Goal: Task Accomplishment & Management: Complete application form

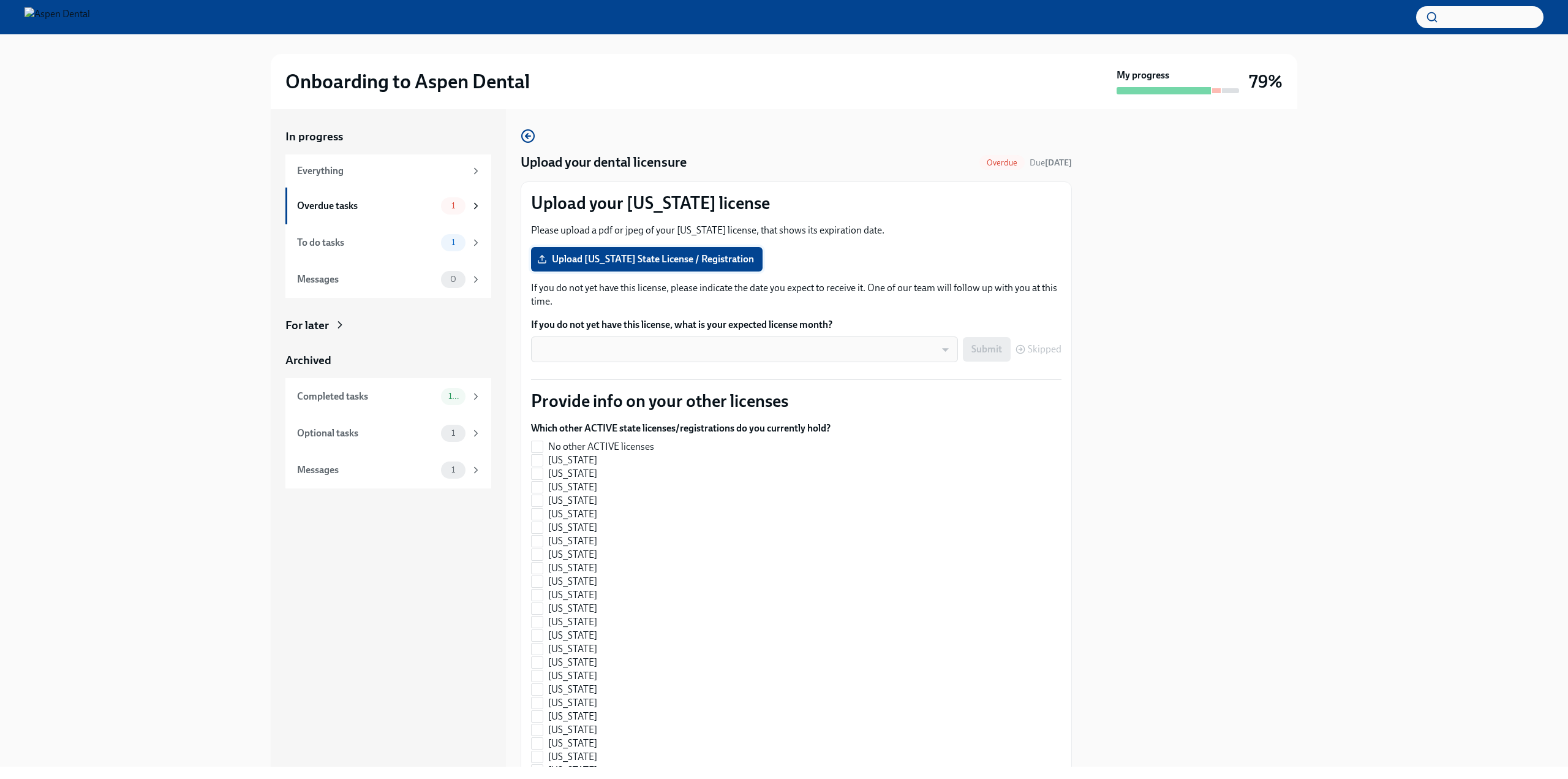
click at [720, 258] on span "Upload [US_STATE] State License / Registration" at bounding box center [647, 260] width 214 height 13
click at [0, 0] on input "Upload [US_STATE] State License / Registration" at bounding box center [0, 0] width 0 height 0
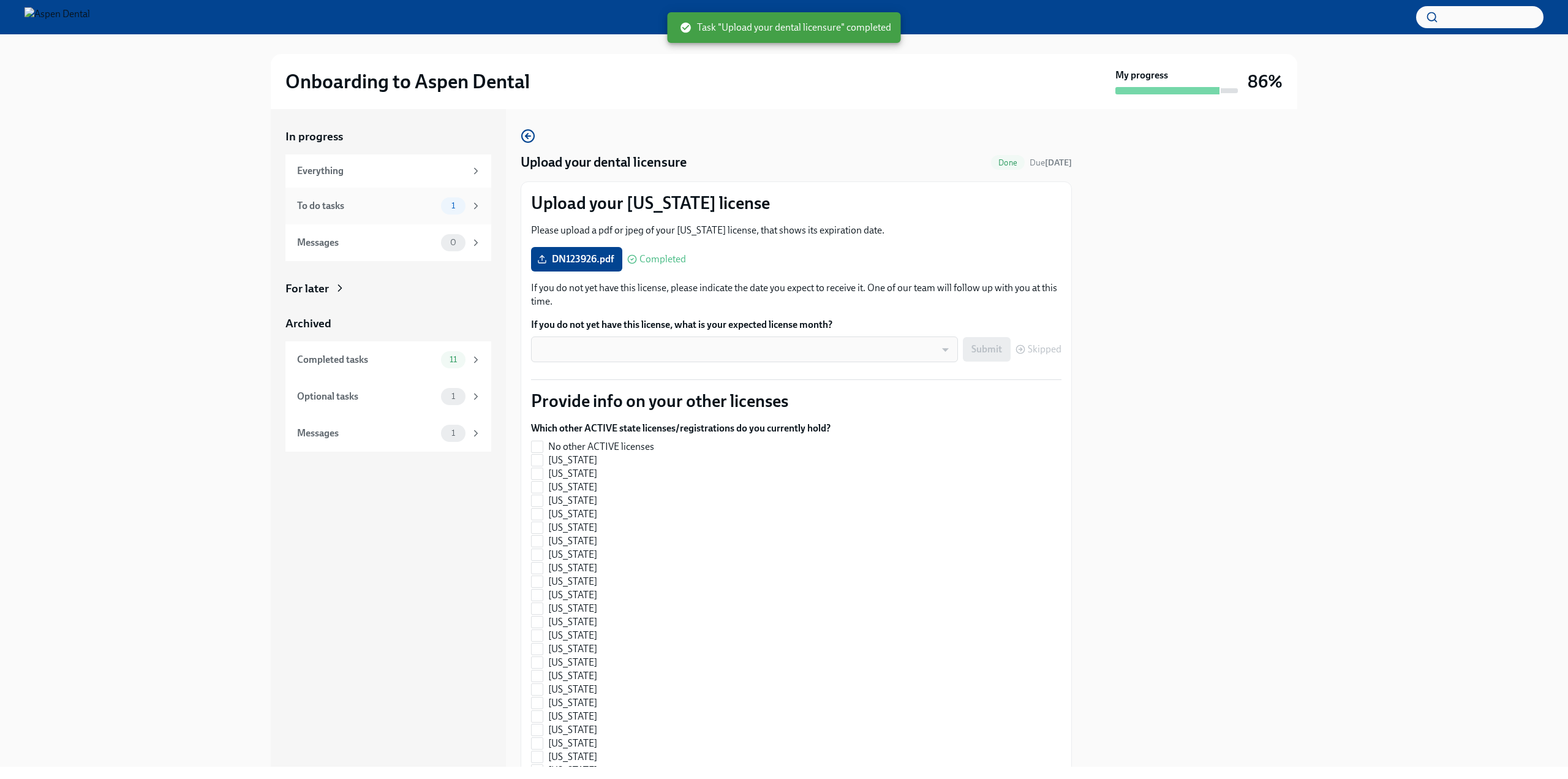
click at [412, 209] on div "To do tasks" at bounding box center [366, 205] width 139 height 14
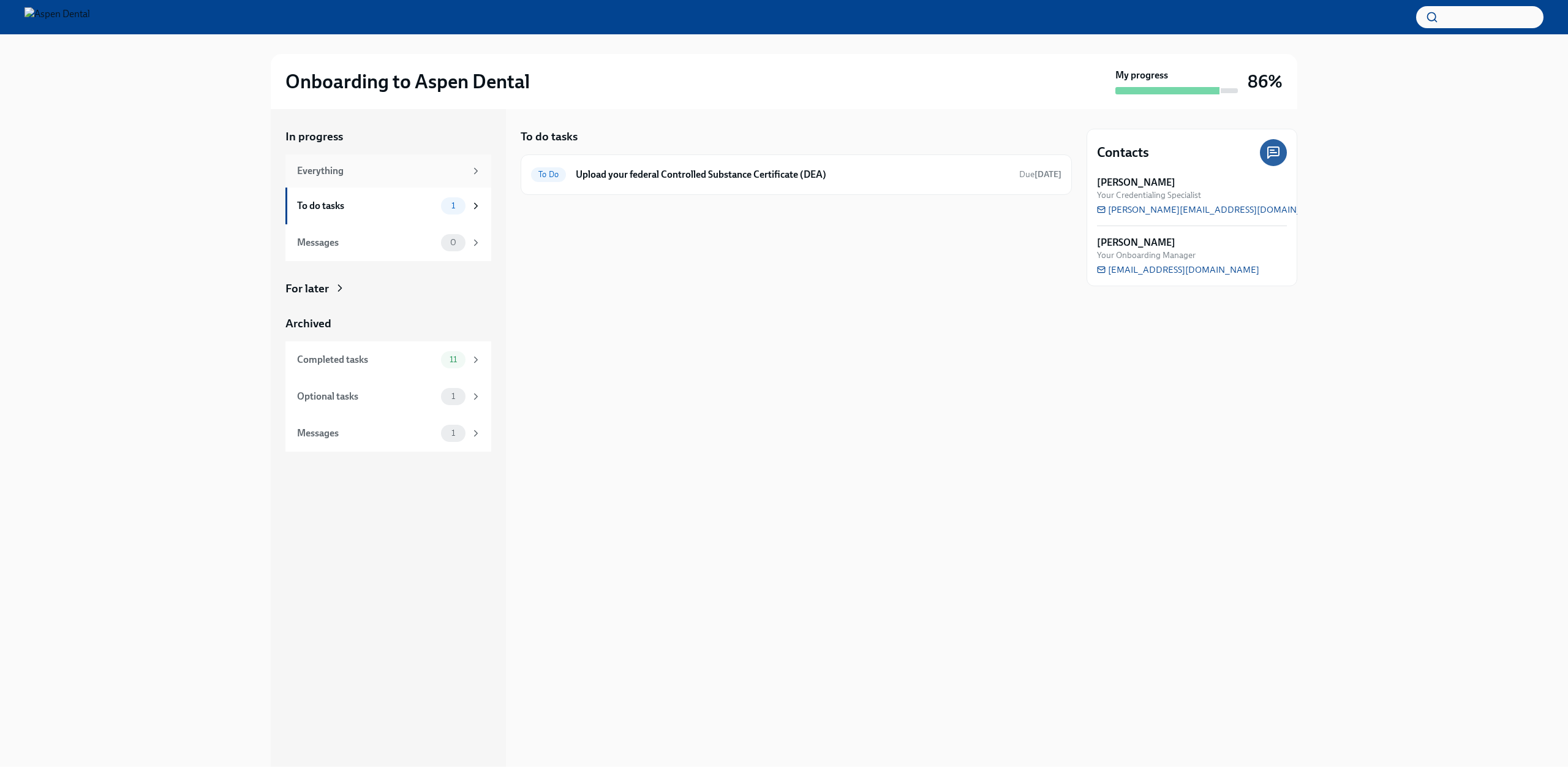
click at [416, 178] on div "Everything" at bounding box center [388, 171] width 206 height 33
click at [463, 197] on div "1" at bounding box center [461, 205] width 41 height 17
click at [468, 212] on div "1" at bounding box center [461, 205] width 41 height 17
click at [469, 173] on div "Everything" at bounding box center [388, 171] width 184 height 14
click at [473, 214] on div "1" at bounding box center [461, 205] width 41 height 17
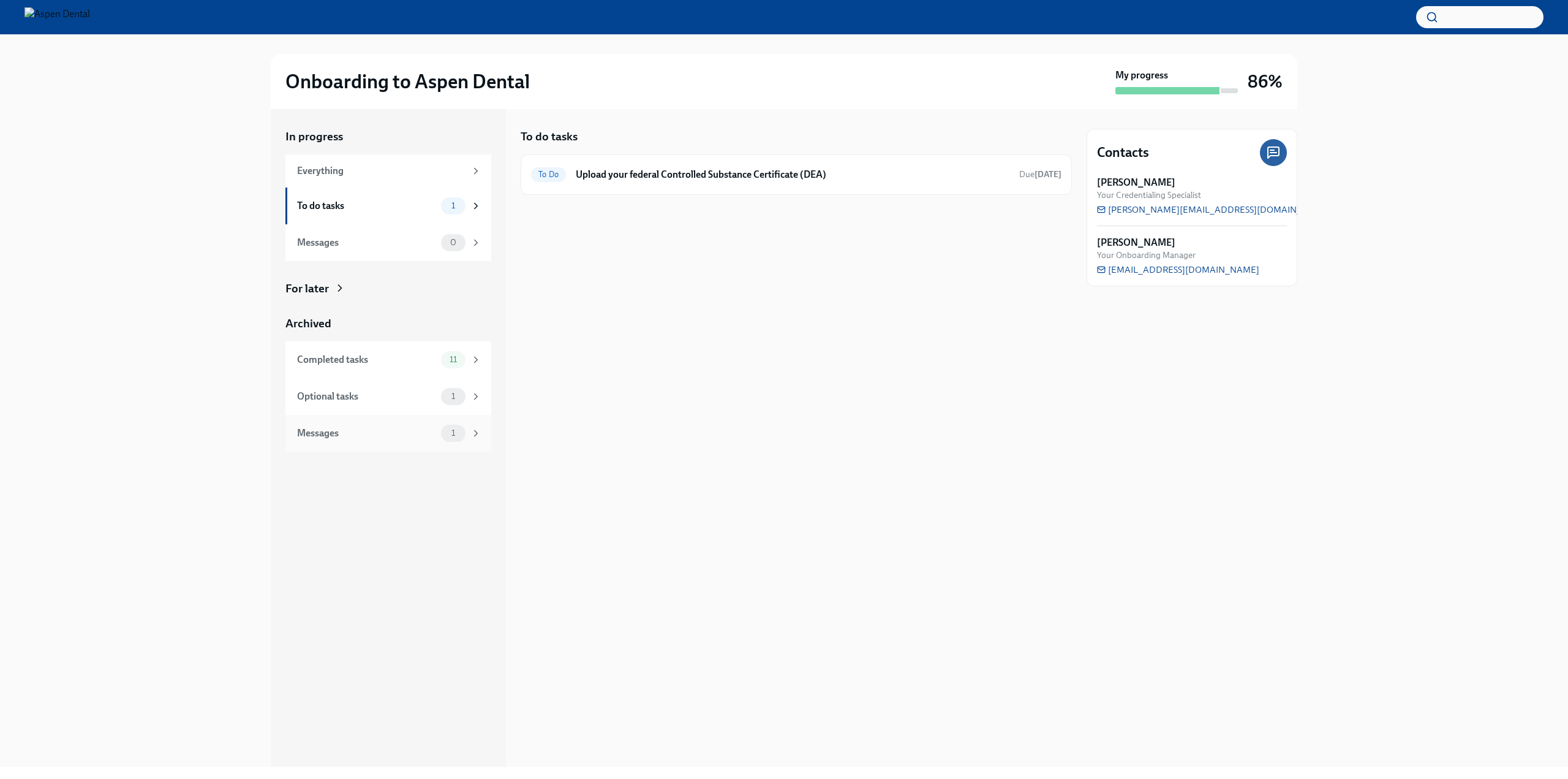
drag, startPoint x: 457, startPoint y: 454, endPoint x: 472, endPoint y: 439, distance: 21.2
click at [458, 452] on div "In progress Everything To do tasks 1 Messages 0 For later Archived Completed ta…" at bounding box center [387, 438] width 235 height 657
click at [472, 436] on icon at bounding box center [475, 433] width 11 height 11
click at [456, 407] on div "Optional tasks 1" at bounding box center [388, 397] width 206 height 37
click at [459, 433] on span "1" at bounding box center [453, 433] width 18 height 9
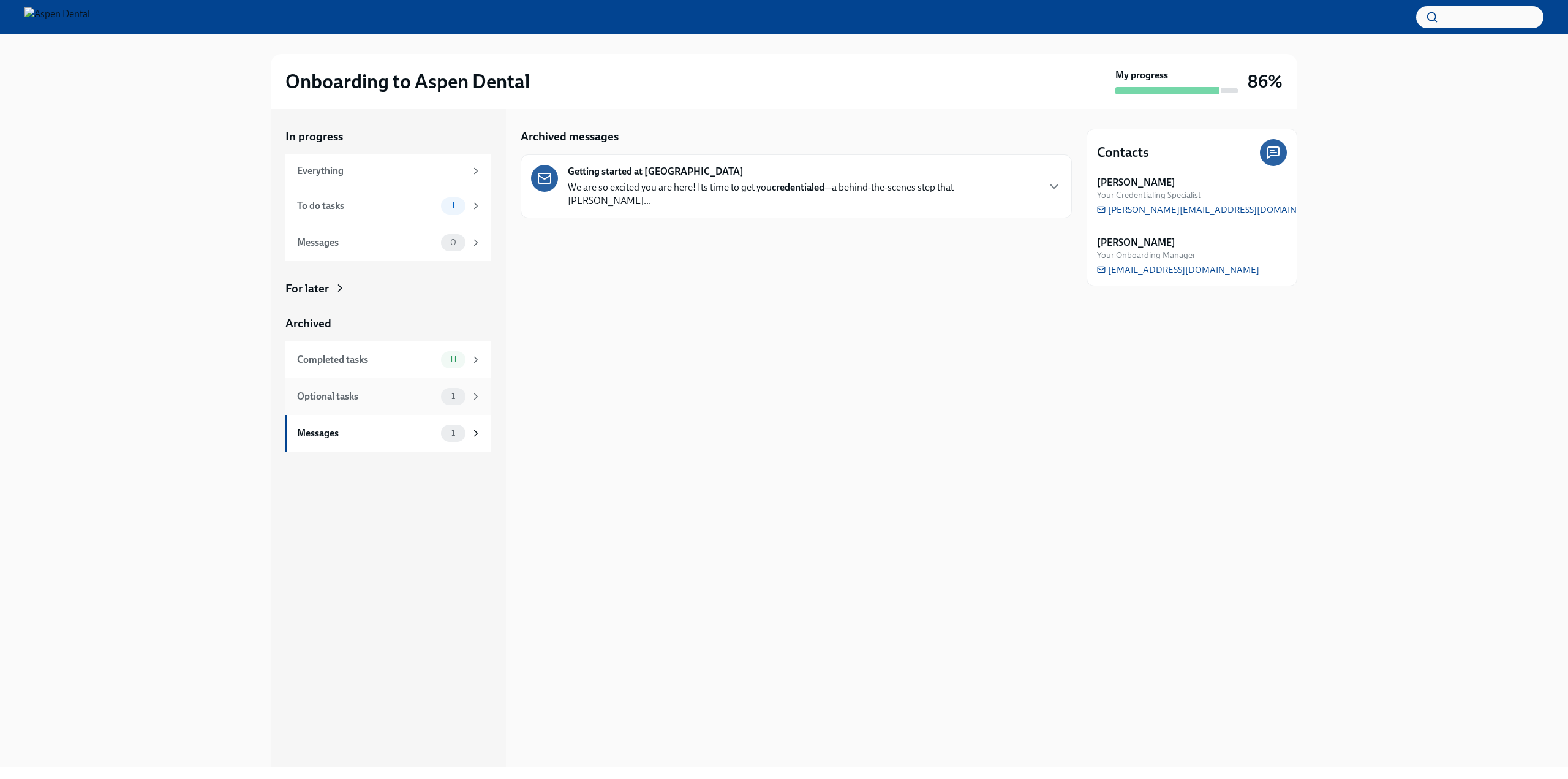
click at [476, 409] on div "Optional tasks 1" at bounding box center [388, 397] width 206 height 37
